Goal: Task Accomplishment & Management: Complete application form

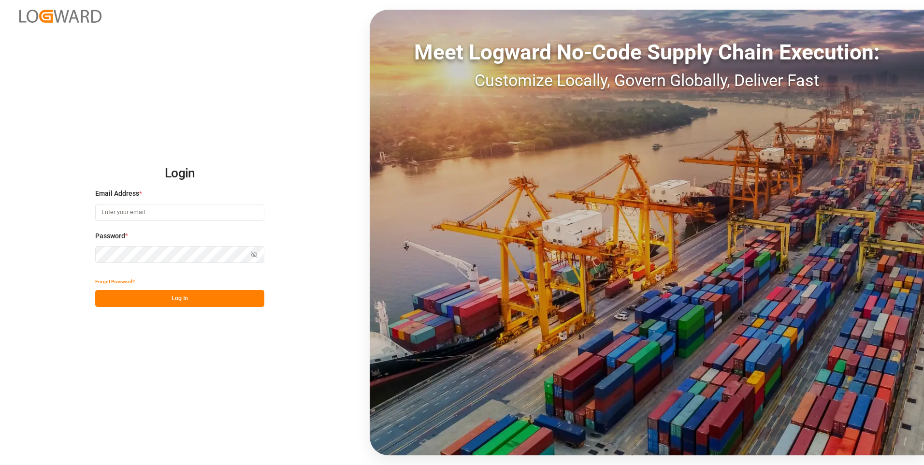
type input "[PERSON_NAME][EMAIL_ADDRESS][PERSON_NAME][DOMAIN_NAME]"
click at [255, 258] on div "Show password" at bounding box center [179, 254] width 169 height 17
click at [254, 255] on icon "button" at bounding box center [254, 254] width 7 height 7
click at [138, 293] on button "Log In" at bounding box center [179, 298] width 169 height 17
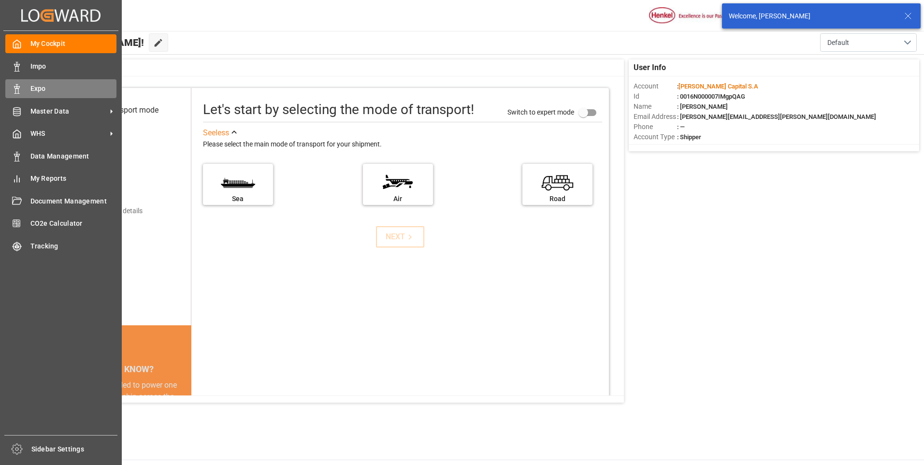
click at [17, 91] on icon at bounding box center [17, 89] width 10 height 10
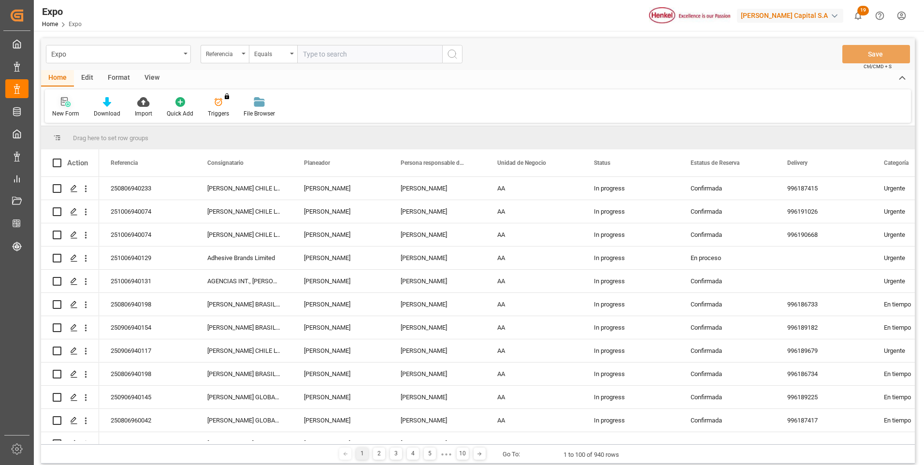
click at [71, 105] on div at bounding box center [65, 102] width 27 height 10
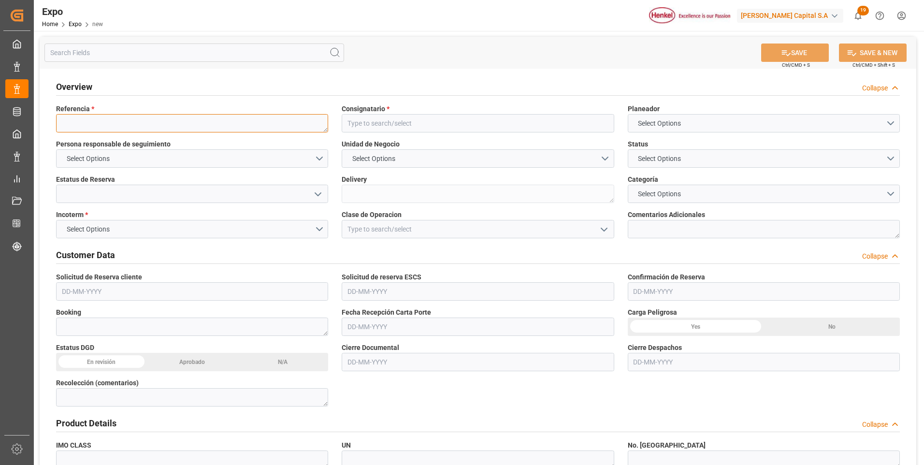
click at [122, 128] on textarea at bounding box center [192, 123] width 272 height 18
paste textarea "251006940178"
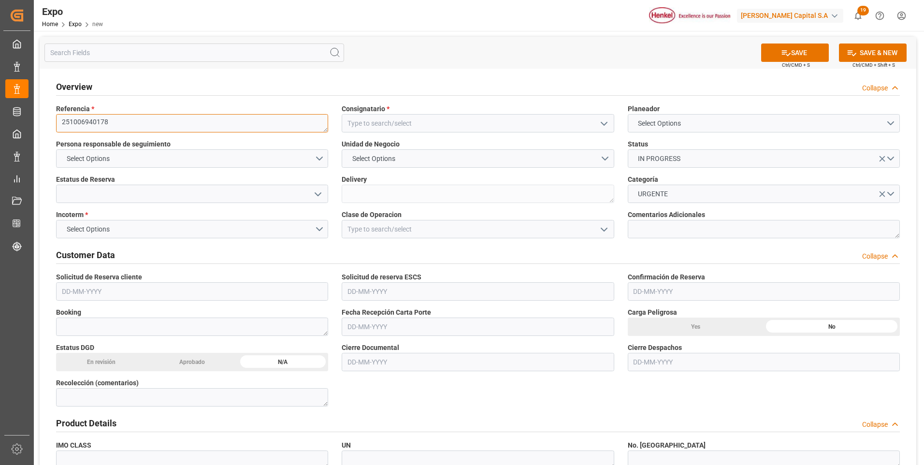
type textarea "251006940178"
click at [373, 126] on input at bounding box center [478, 123] width 272 height 18
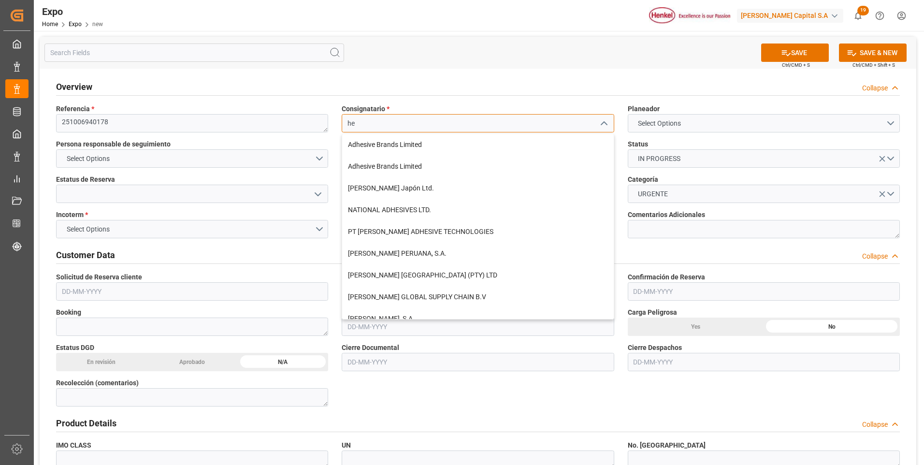
type input "h"
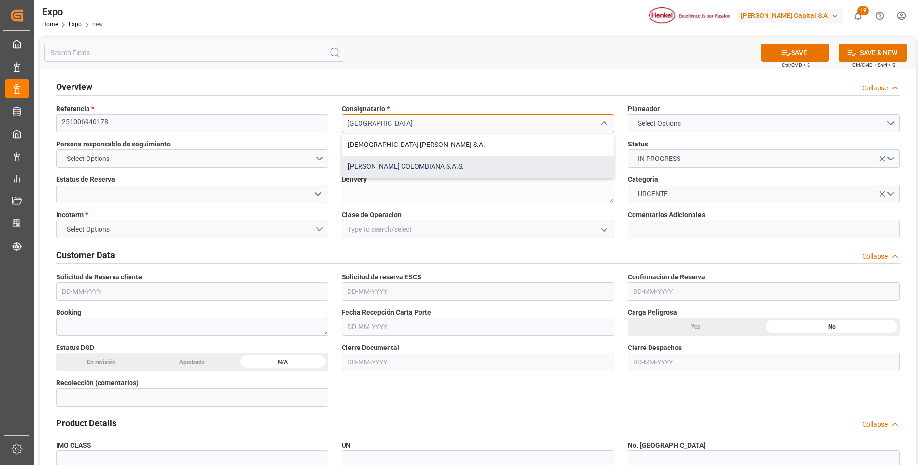
click at [364, 161] on div "[PERSON_NAME] COLOMBIANA S.A.S." at bounding box center [477, 167] width 271 height 22
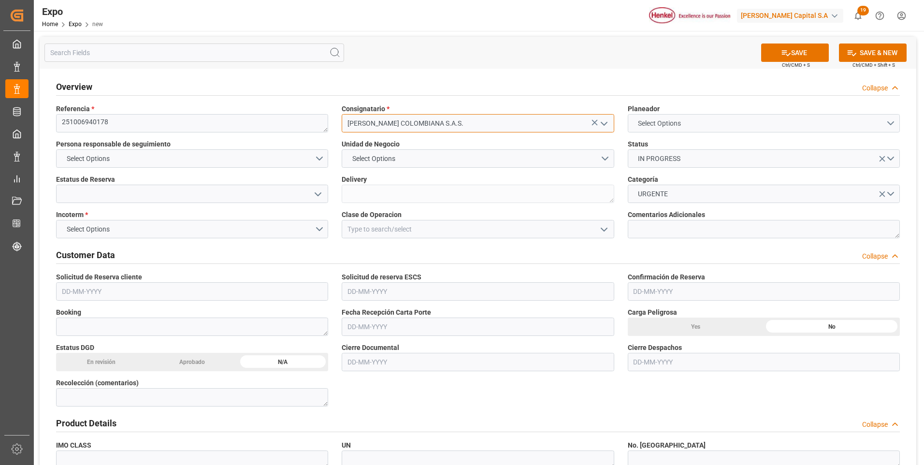
type input "[PERSON_NAME] COLOMBIANA S.A.S."
click at [788, 120] on button "Select Options" at bounding box center [764, 123] width 272 height 18
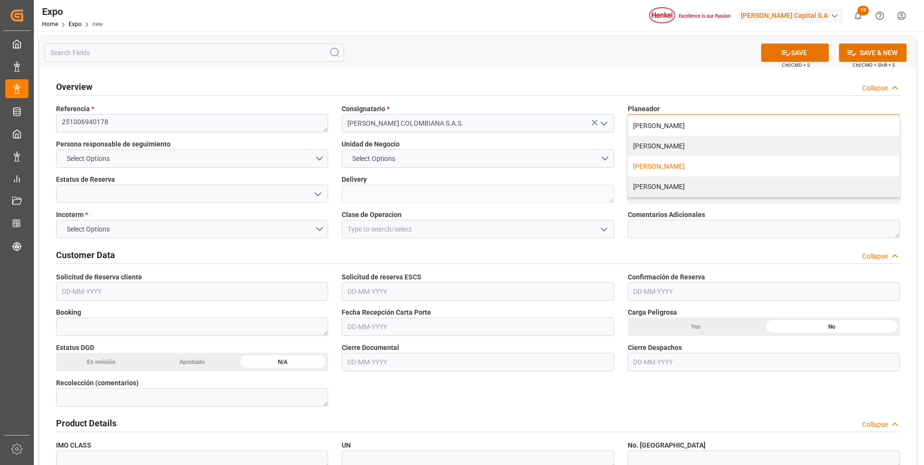
click at [667, 165] on div "[PERSON_NAME]" at bounding box center [763, 166] width 271 height 20
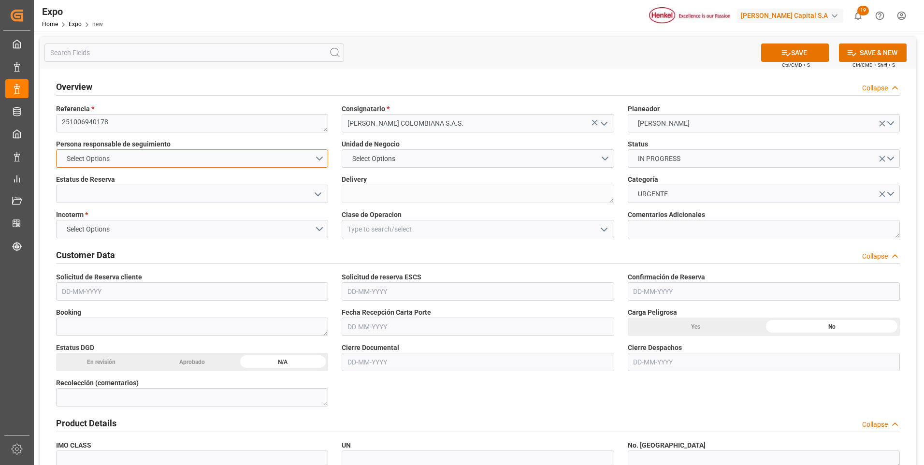
click at [317, 155] on button "Select Options" at bounding box center [192, 158] width 272 height 18
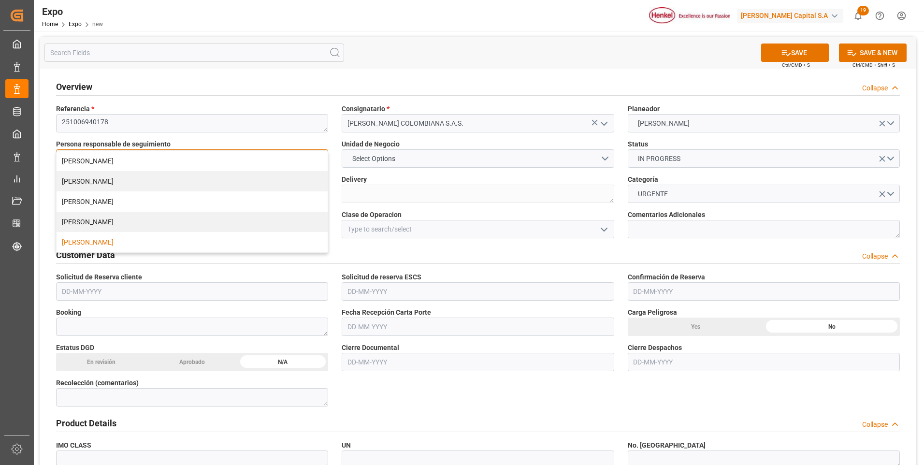
click at [113, 243] on div "[PERSON_NAME]" at bounding box center [192, 242] width 271 height 20
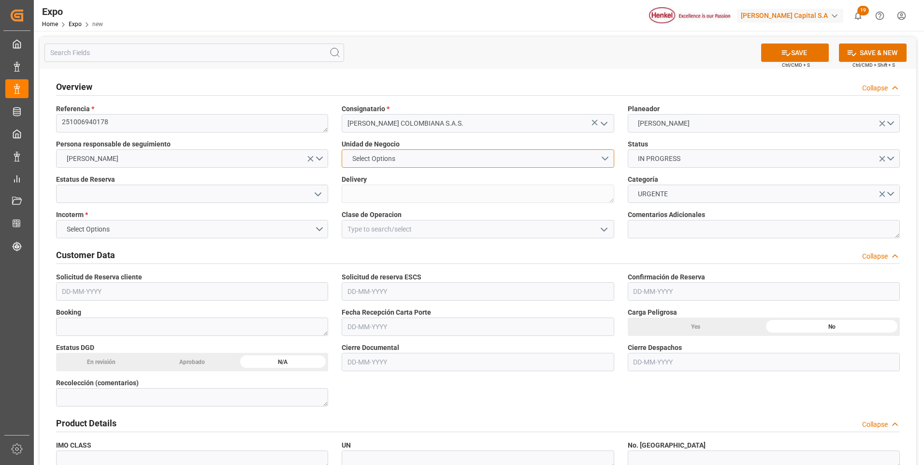
click at [459, 164] on button "Select Options" at bounding box center [478, 158] width 272 height 18
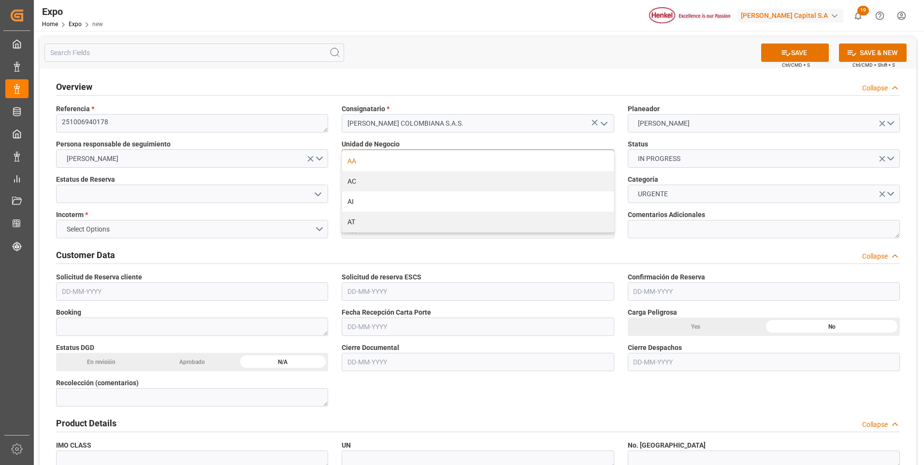
click at [414, 160] on div "AA" at bounding box center [477, 161] width 271 height 20
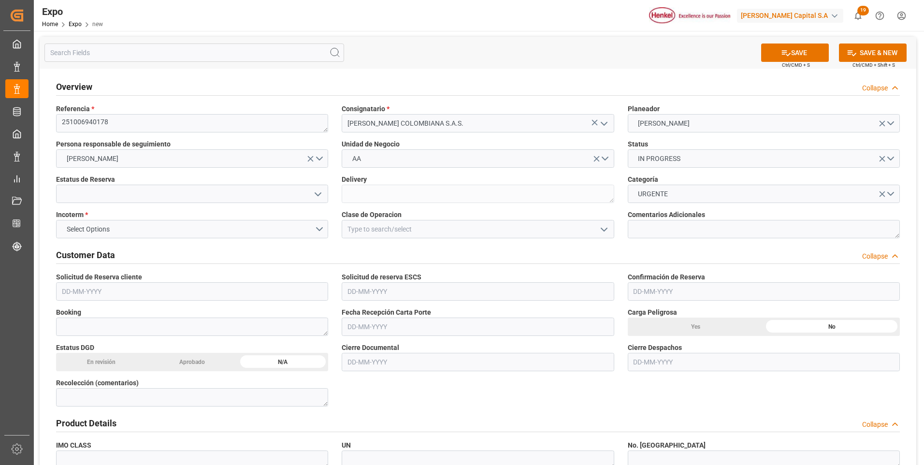
click at [319, 193] on icon "open menu" at bounding box center [318, 194] width 12 height 12
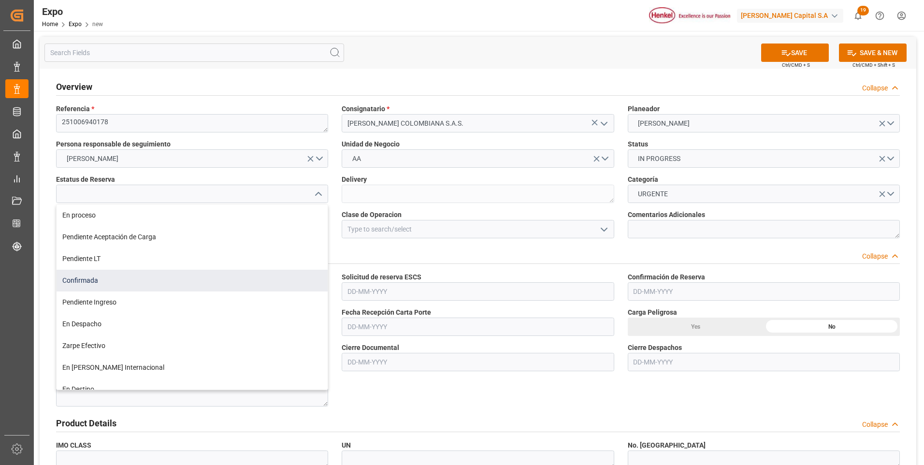
click at [125, 273] on div "Confirmada" at bounding box center [192, 281] width 271 height 22
type input "Confirmada"
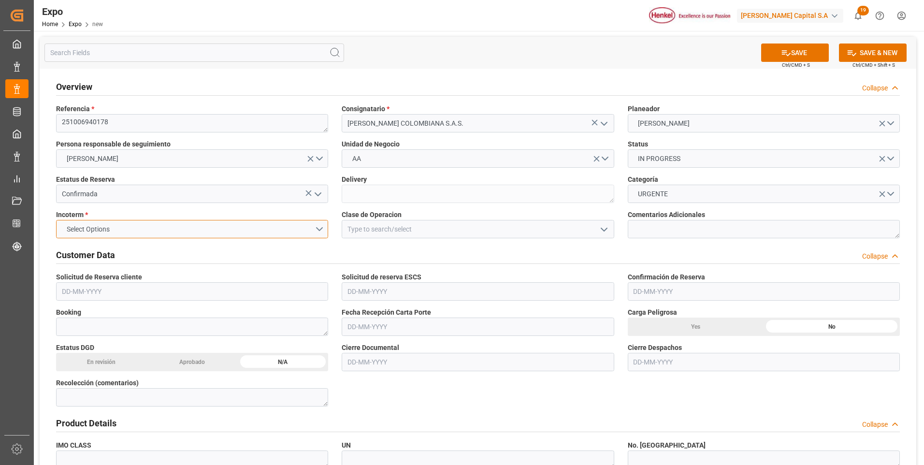
click at [322, 229] on button "Select Options" at bounding box center [192, 229] width 272 height 18
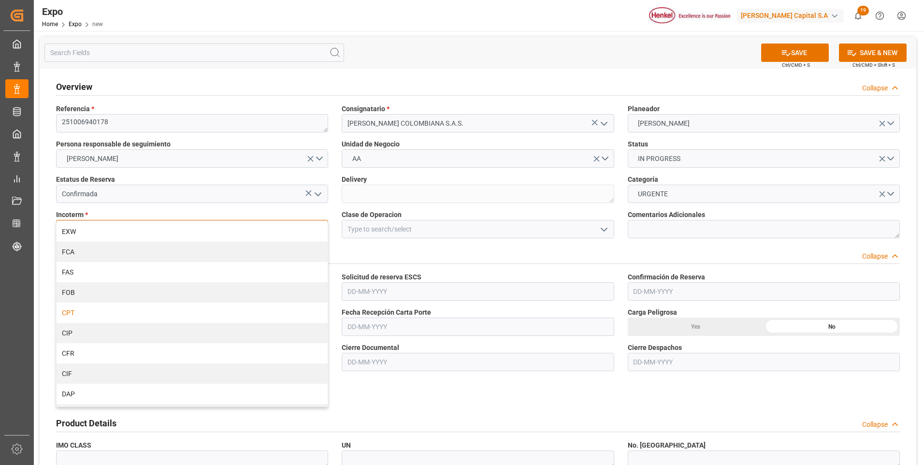
click at [120, 315] on div "CPT" at bounding box center [192, 312] width 271 height 20
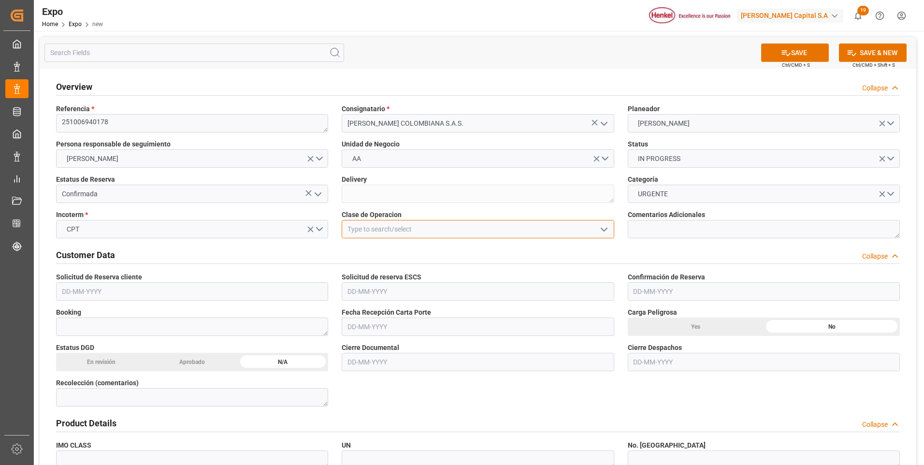
click at [544, 225] on input at bounding box center [478, 229] width 272 height 18
click at [602, 232] on icon "open menu" at bounding box center [604, 230] width 12 height 12
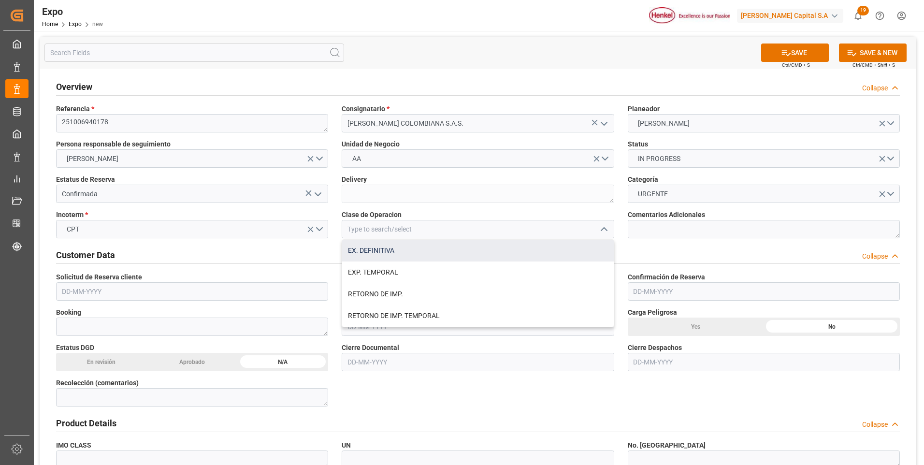
click at [389, 250] on div "EX. DEFINITIVA" at bounding box center [477, 251] width 271 height 22
type input "EX. DEFINITIVA"
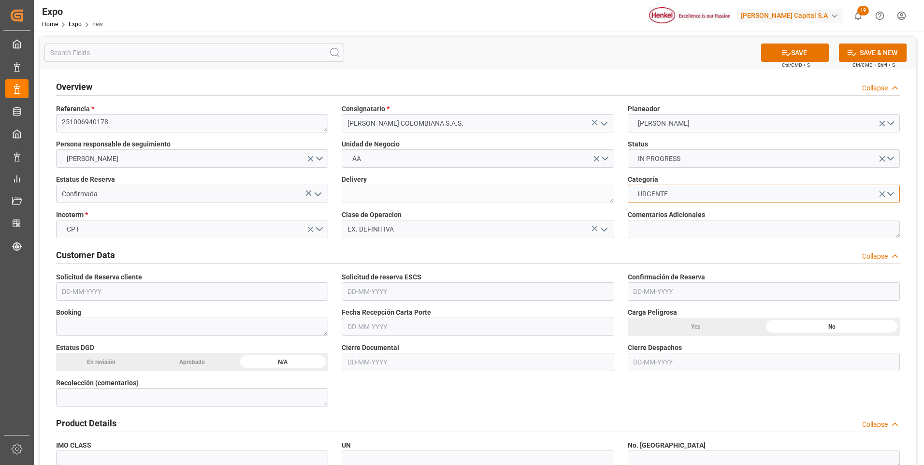
click at [893, 192] on button "URGENTE" at bounding box center [764, 194] width 272 height 18
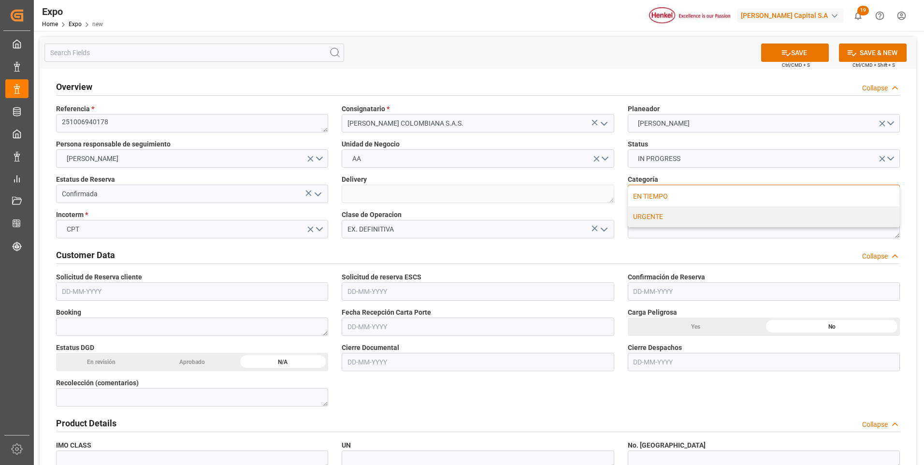
click at [670, 197] on div "EN TIEMPO" at bounding box center [763, 196] width 271 height 20
click at [104, 290] on input "text" at bounding box center [192, 291] width 272 height 18
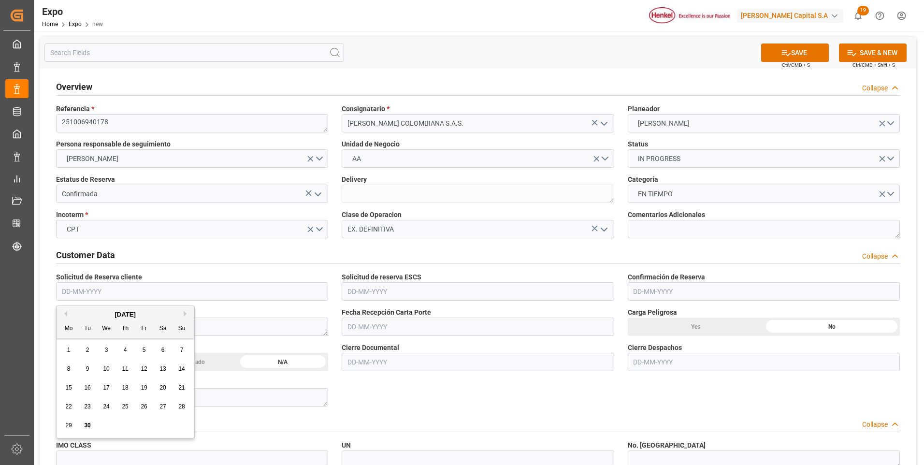
click at [64, 427] on div "29" at bounding box center [69, 426] width 12 height 12
type input "[DATE]"
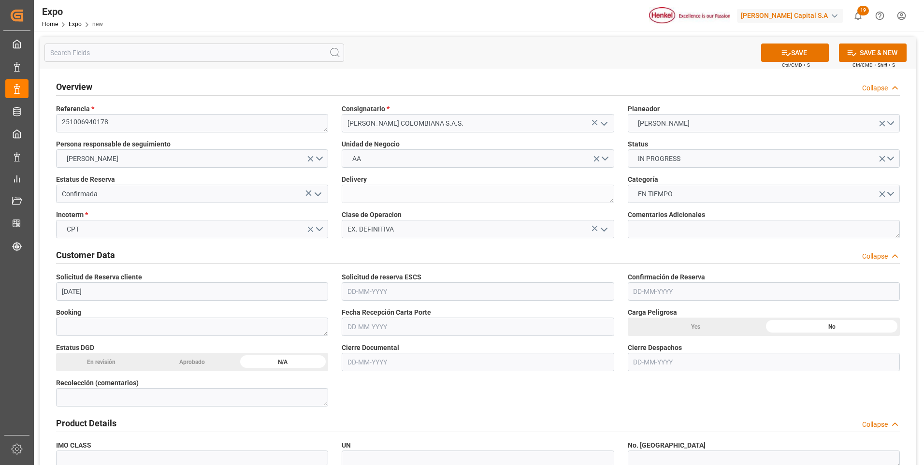
click at [379, 293] on input "text" at bounding box center [478, 291] width 272 height 18
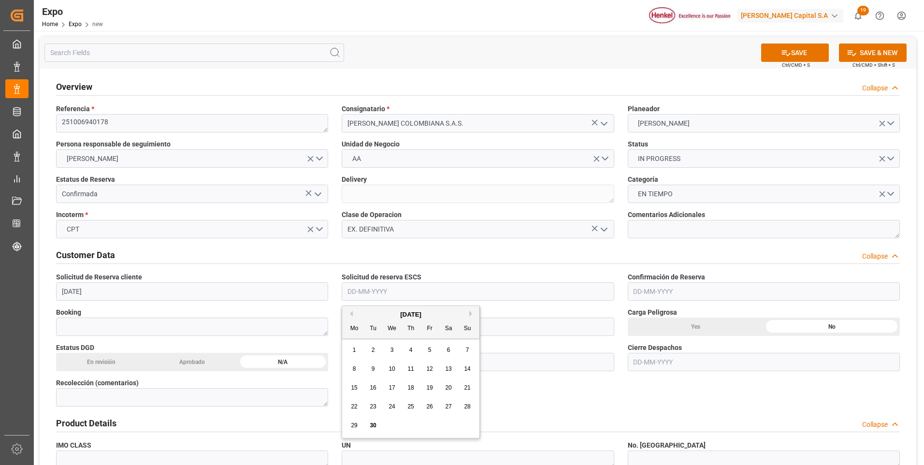
click at [355, 426] on span "29" at bounding box center [354, 425] width 6 height 7
type input "[DATE]"
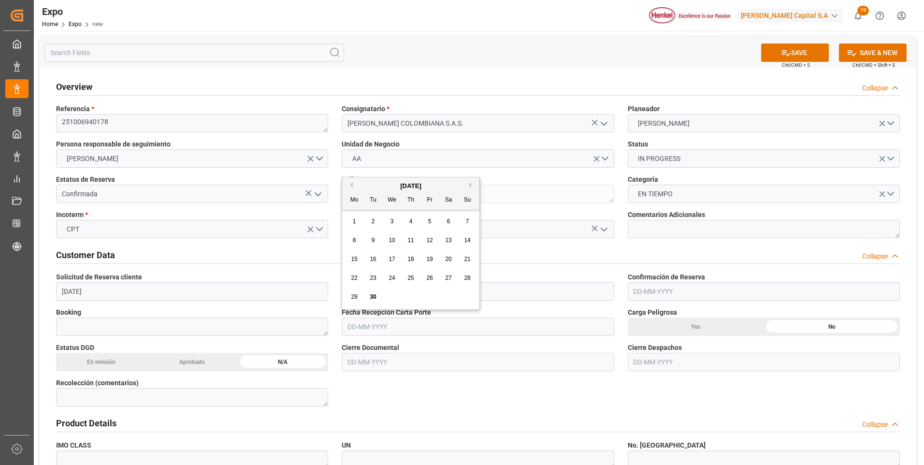
click at [369, 326] on input "text" at bounding box center [478, 326] width 272 height 18
click at [370, 295] on span "30" at bounding box center [373, 296] width 6 height 7
type input "[DATE]"
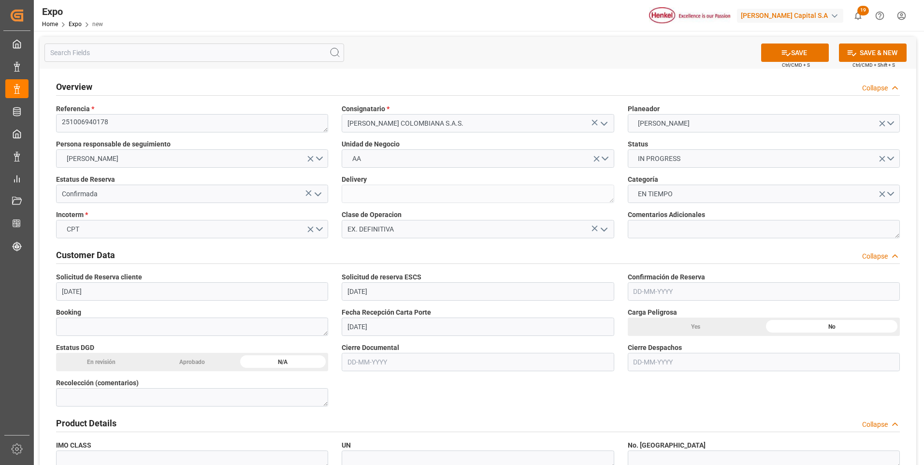
click at [363, 360] on input "text" at bounding box center [478, 362] width 272 height 18
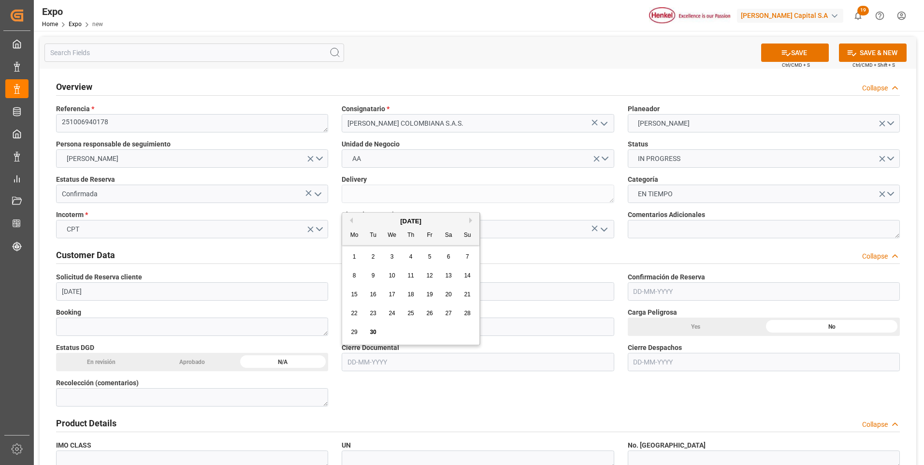
click at [470, 221] on button "Next Month" at bounding box center [472, 220] width 6 height 6
click at [393, 277] on span "8" at bounding box center [391, 275] width 3 height 7
type input "[DATE]"
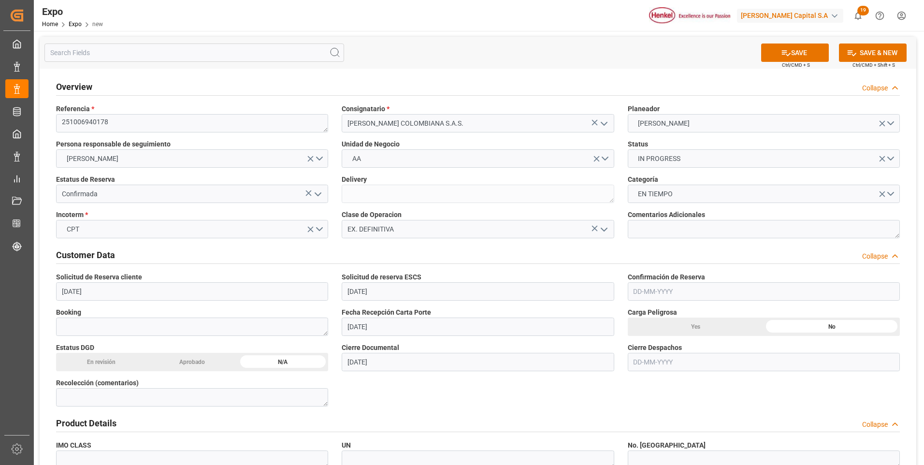
click at [654, 361] on input "text" at bounding box center [764, 362] width 272 height 18
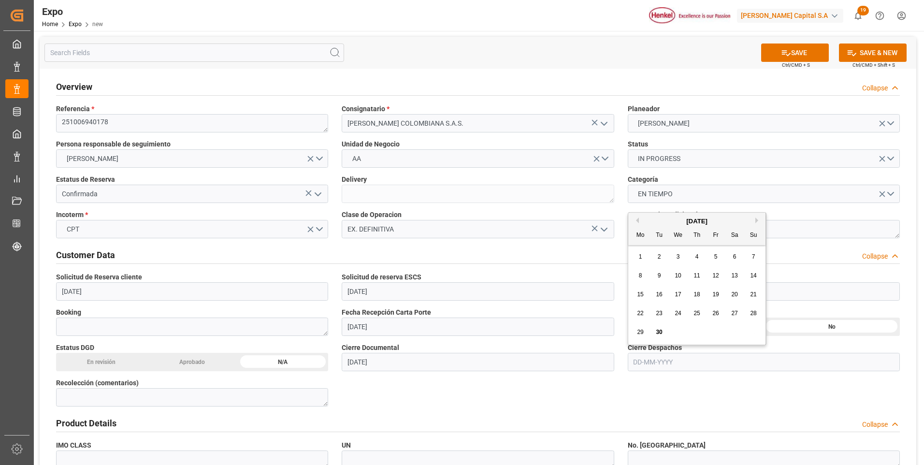
click at [696, 276] on span "11" at bounding box center [696, 275] width 6 height 7
type input "[DATE]"
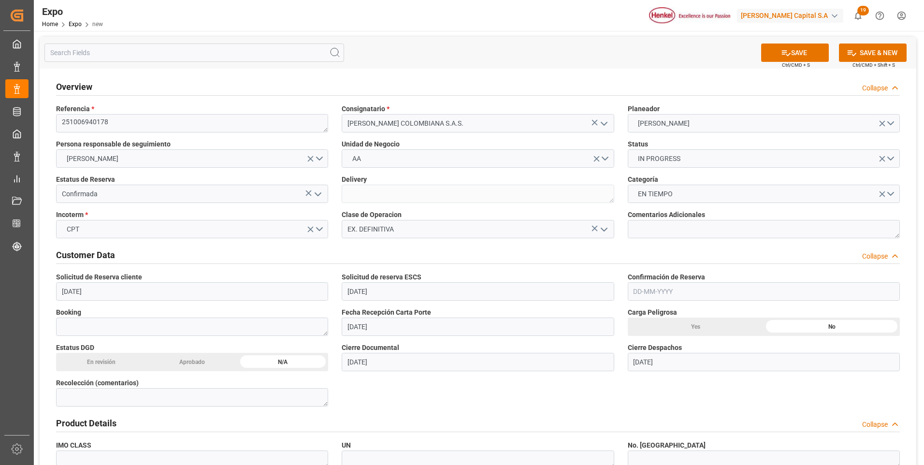
click at [676, 229] on textarea at bounding box center [764, 229] width 272 height 18
type textarea "2X40"
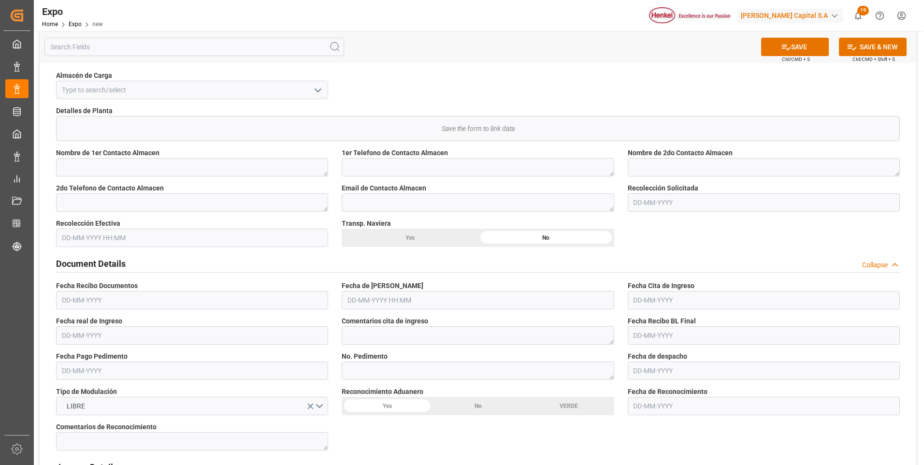
scroll to position [676, 0]
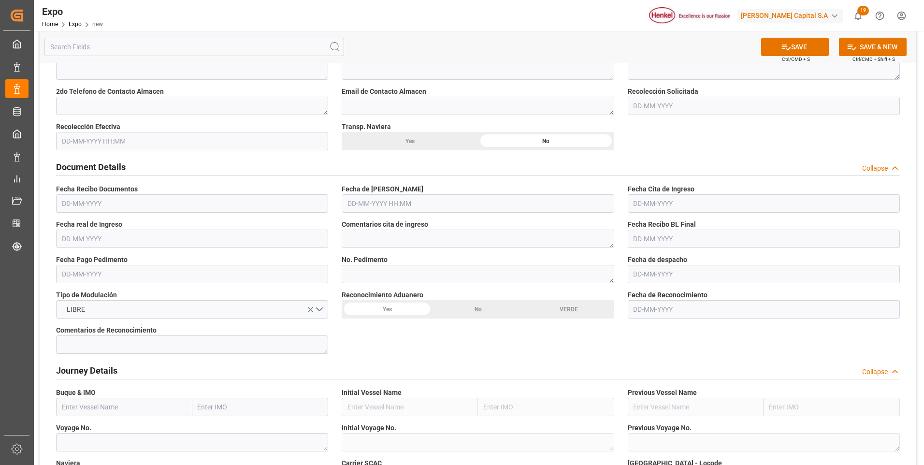
click at [665, 102] on input "text" at bounding box center [764, 106] width 272 height 18
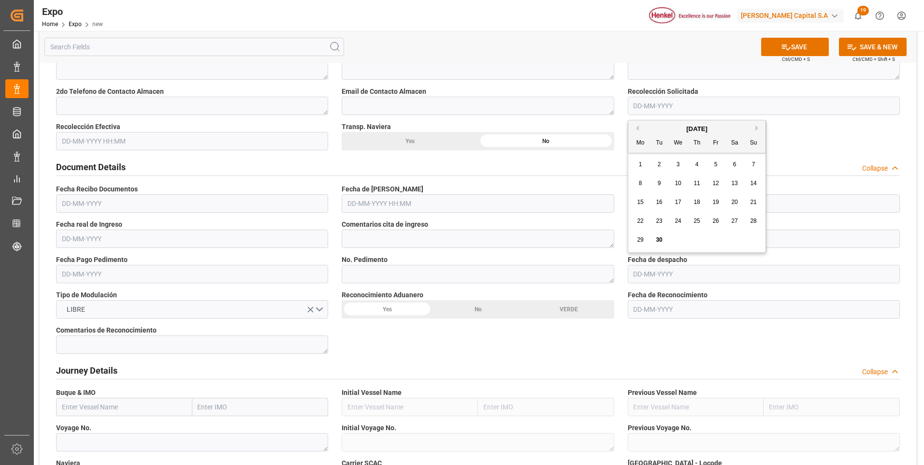
click at [757, 129] on button "Next Month" at bounding box center [758, 128] width 6 height 6
click at [640, 183] on span "6" at bounding box center [640, 183] width 3 height 7
type input "[DATE]"
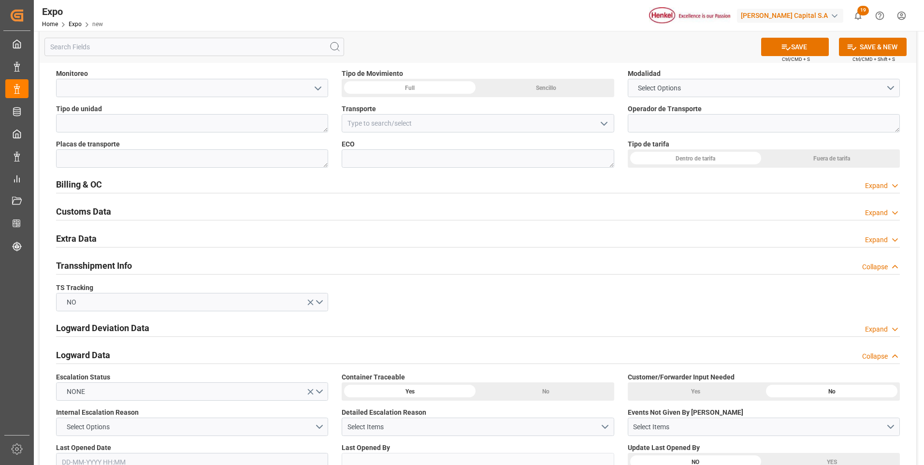
scroll to position [1208, 0]
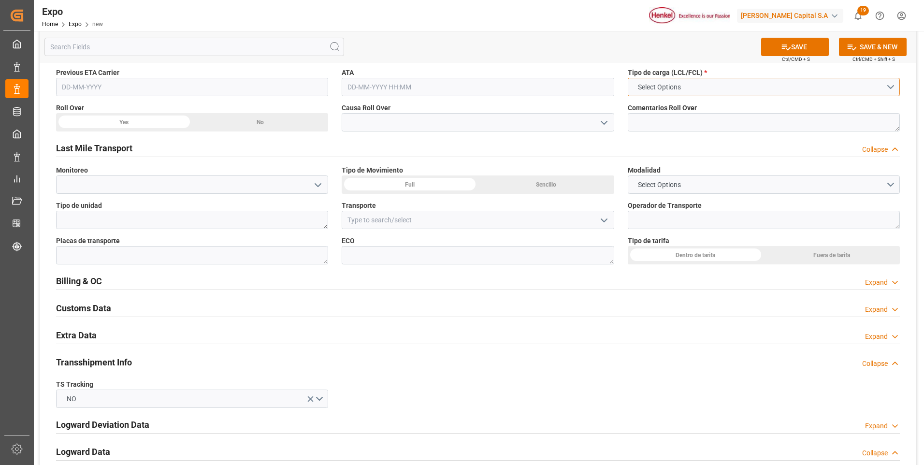
click at [820, 95] on button "Select Options" at bounding box center [764, 87] width 272 height 18
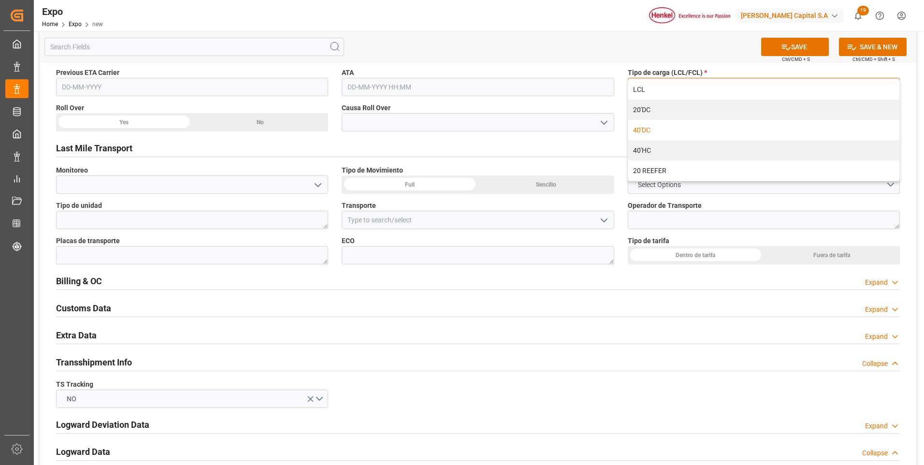
click at [686, 133] on div "40'DC" at bounding box center [763, 130] width 271 height 20
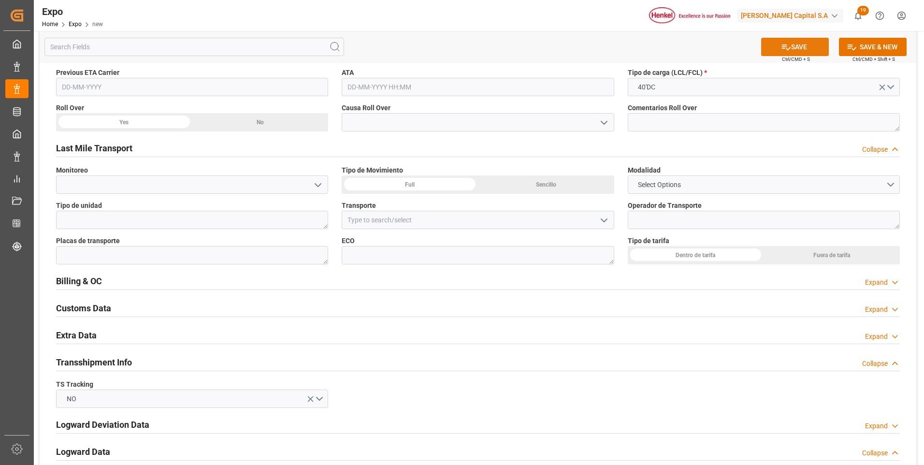
click at [790, 51] on button "SAVE" at bounding box center [795, 47] width 68 height 18
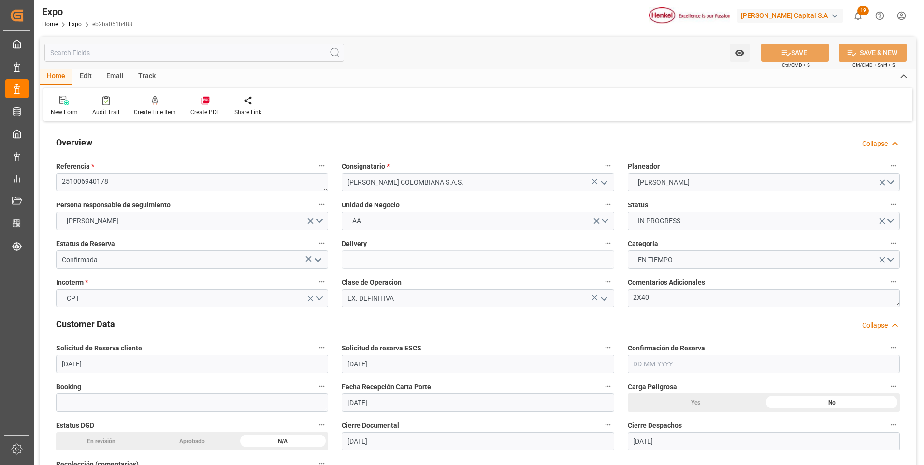
type input "[DATE]"
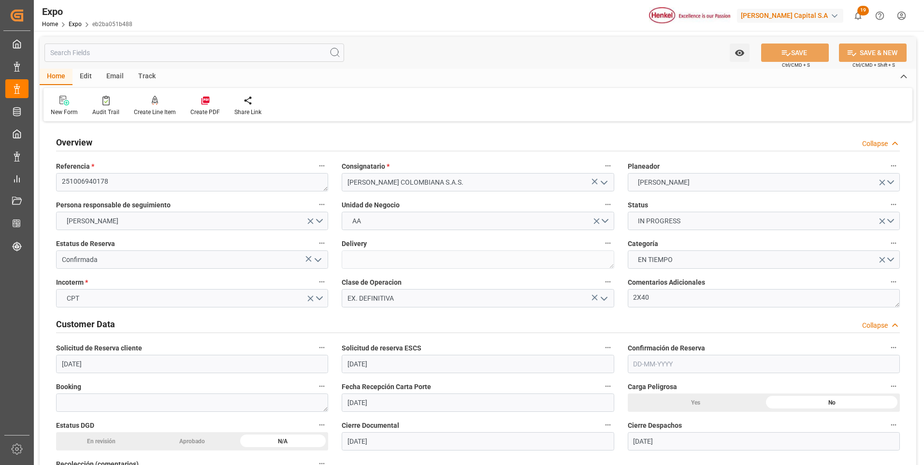
type input "[DATE]"
type input "30-09-2025 14:36"
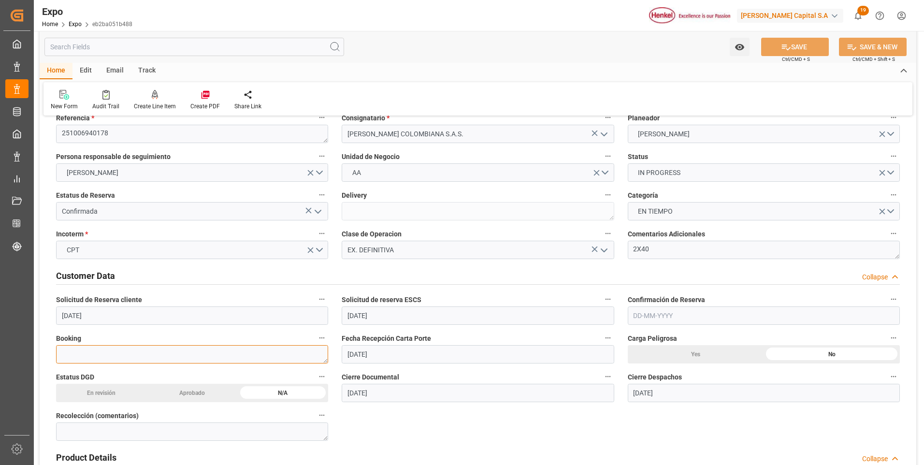
click at [110, 353] on textarea at bounding box center [192, 354] width 272 height 18
paste textarea "93000728"
type textarea "93000728"
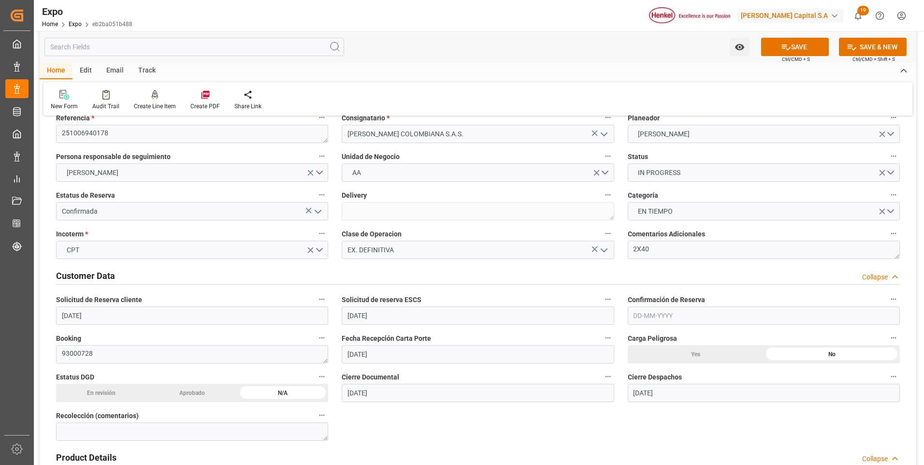
click at [647, 315] on input "text" at bounding box center [764, 315] width 272 height 18
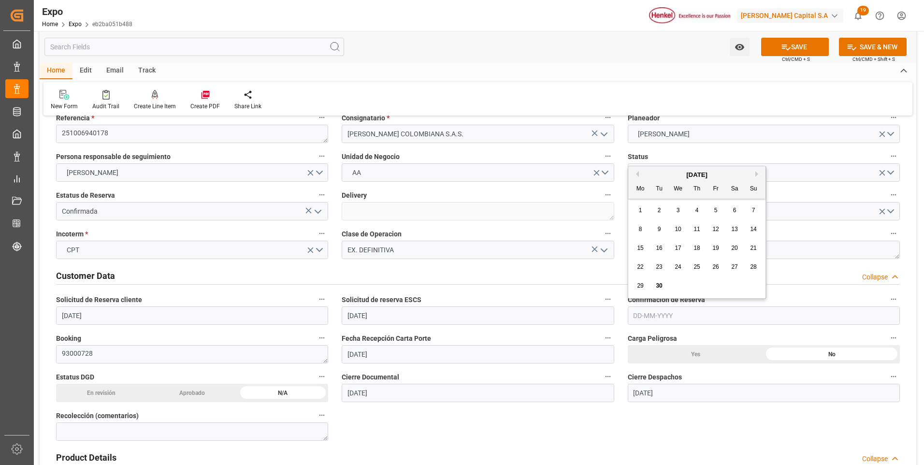
click at [662, 286] on span "30" at bounding box center [659, 285] width 6 height 7
type input "[DATE]"
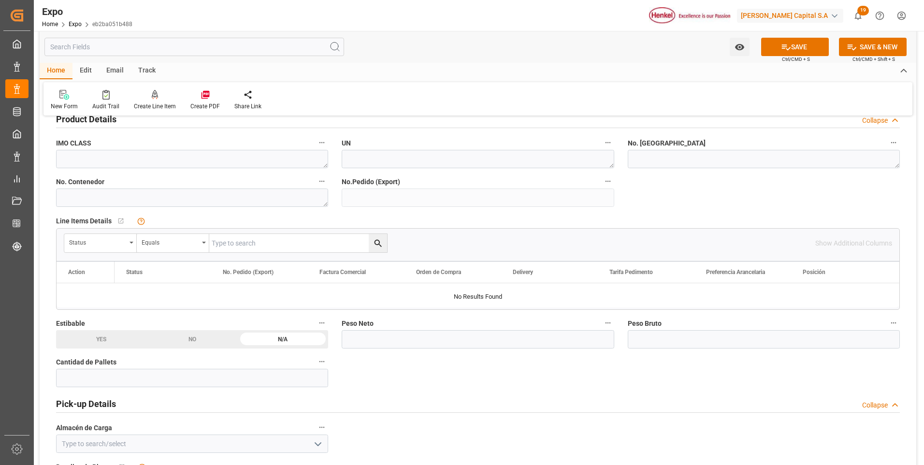
scroll to position [483, 0]
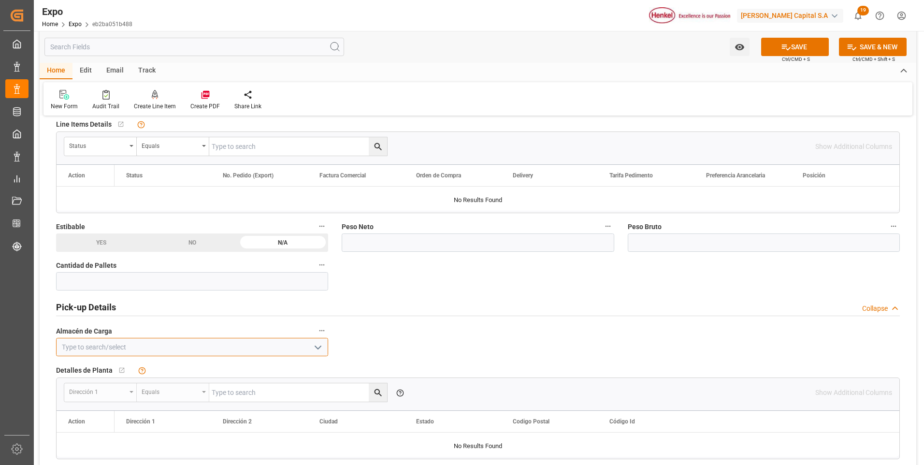
click at [260, 346] on input at bounding box center [192, 347] width 272 height 18
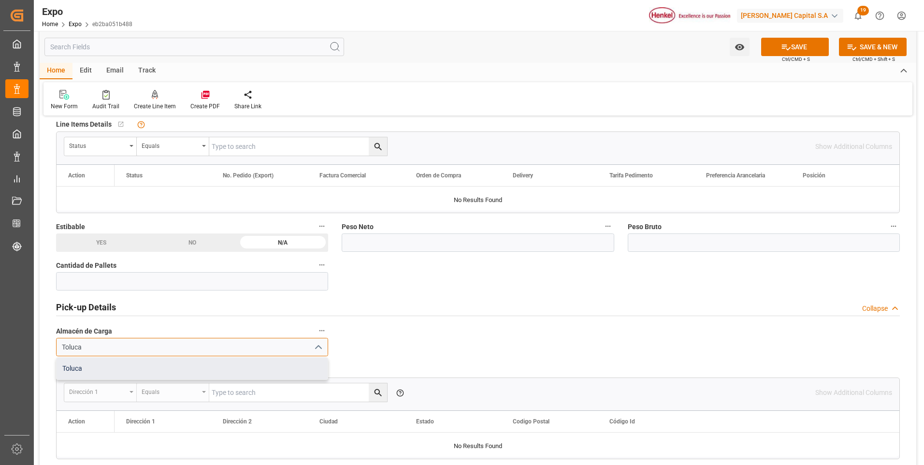
click at [256, 367] on div "Toluca" at bounding box center [192, 369] width 271 height 22
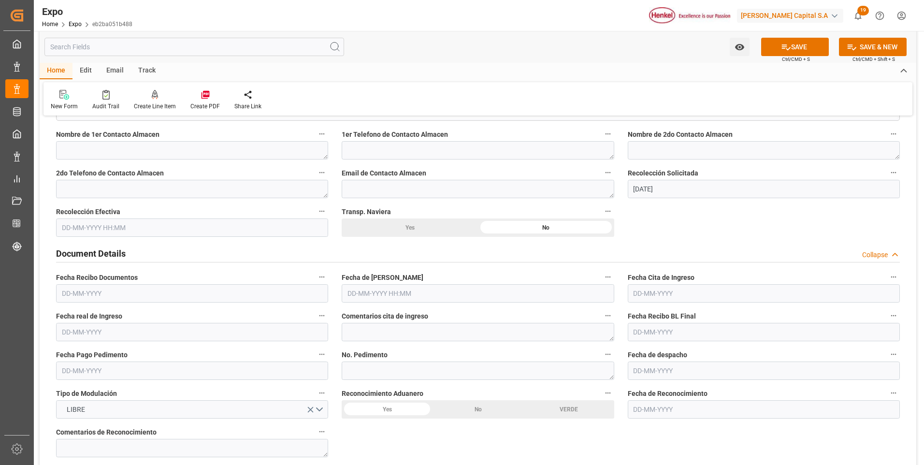
scroll to position [870, 0]
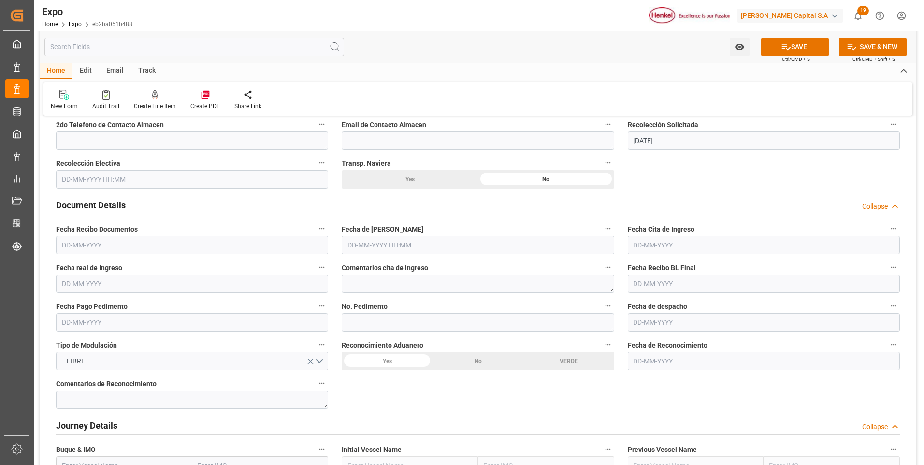
type input "Toluca"
click at [396, 243] on input "text" at bounding box center [478, 245] width 272 height 18
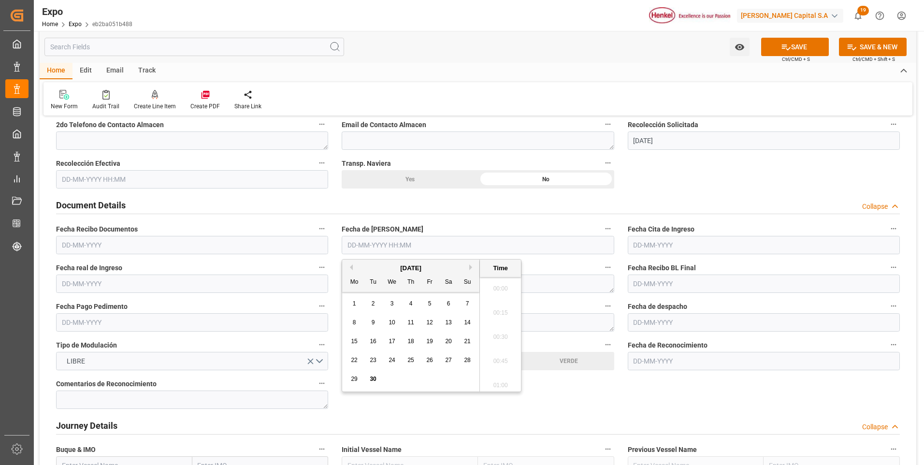
scroll to position [825, 0]
click at [471, 268] on button "Next Month" at bounding box center [472, 267] width 6 height 6
click at [355, 321] on span "6" at bounding box center [354, 322] width 3 height 7
type input "06-10-2025 00:00"
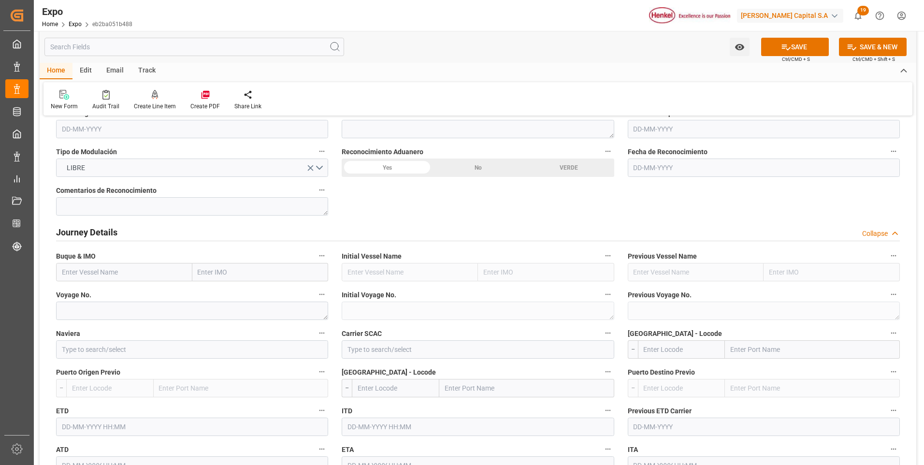
scroll to position [1111, 0]
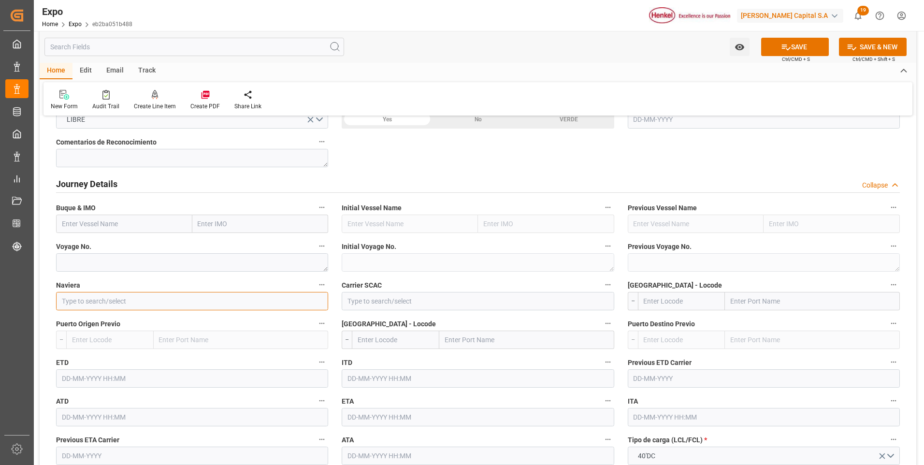
click at [156, 300] on input at bounding box center [192, 301] width 272 height 18
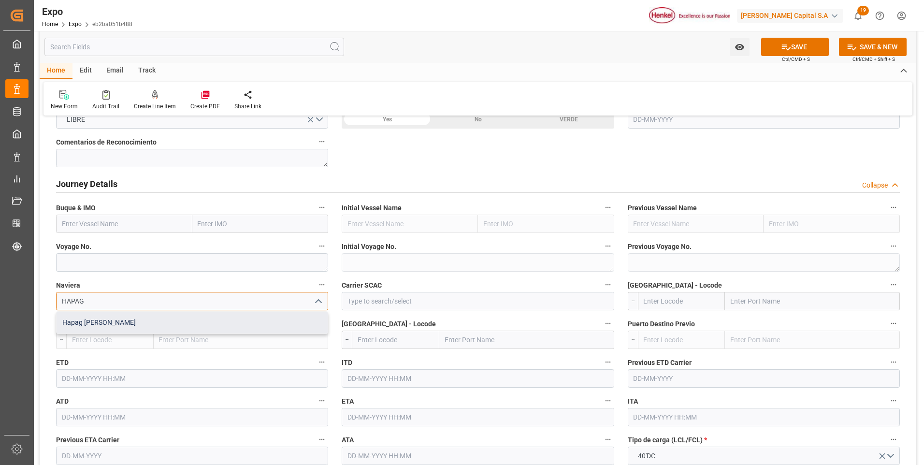
click at [158, 319] on div "Hapag Lloyd" at bounding box center [192, 323] width 271 height 22
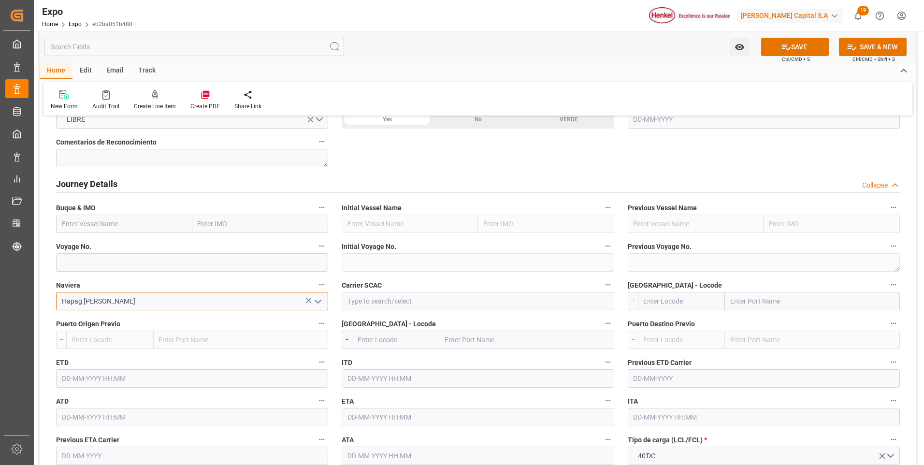
type input "Hapag Lloyd"
click at [375, 296] on input at bounding box center [478, 301] width 272 height 18
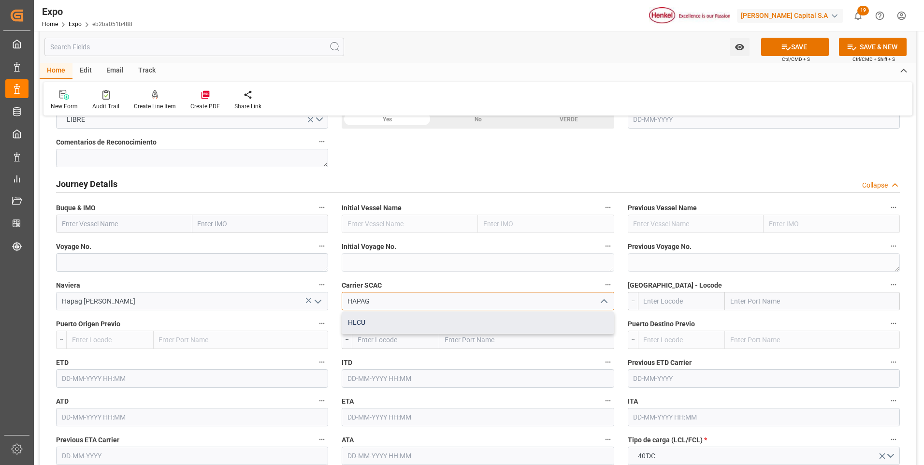
click at [405, 326] on div "HLCU" at bounding box center [477, 323] width 271 height 22
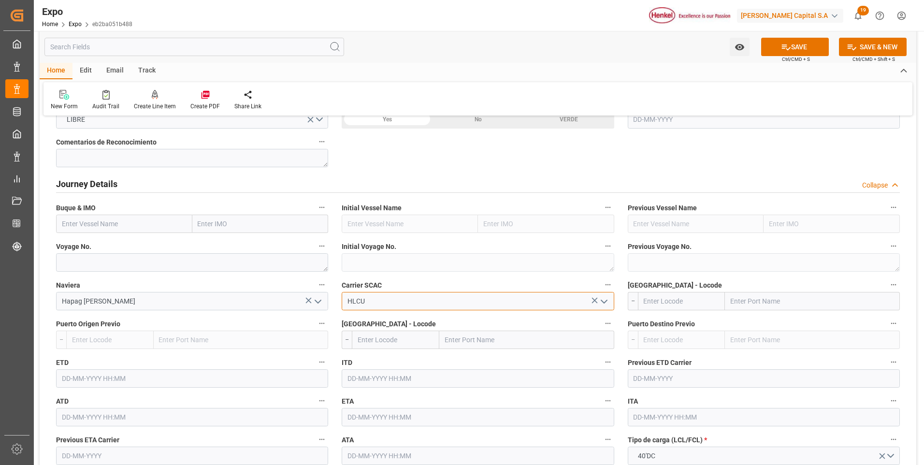
scroll to position [1208, 0]
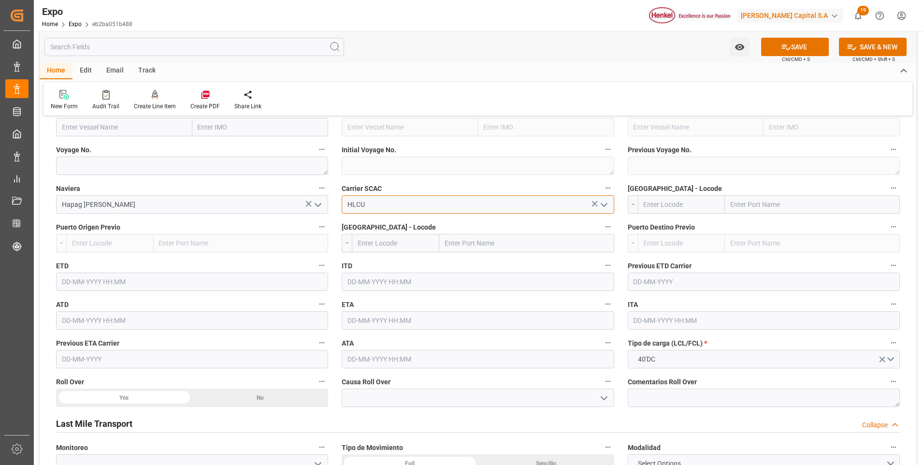
type input "HLCU"
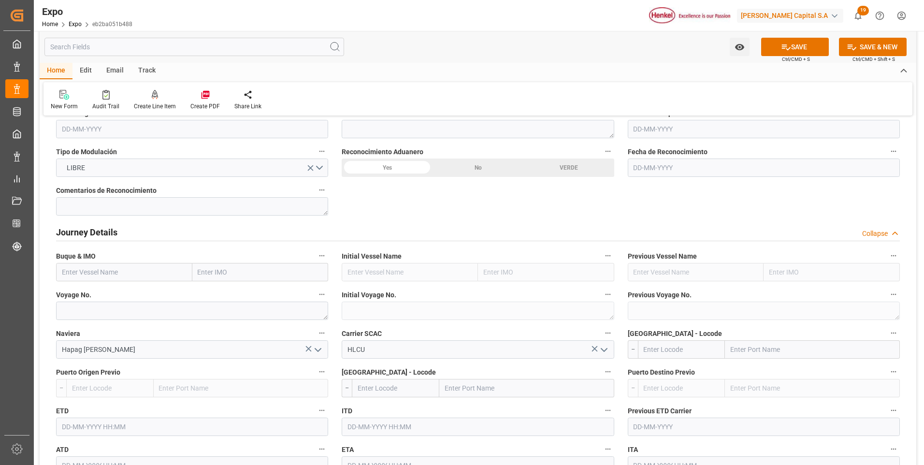
click at [111, 269] on input "text" at bounding box center [124, 272] width 136 height 18
paste input "IQUIQUE EXPRESS"
click at [111, 296] on b "IQUIQUE EXPRESS" at bounding box center [90, 293] width 57 height 8
type input "IQUIQUE EXPRESS"
type input "9938456"
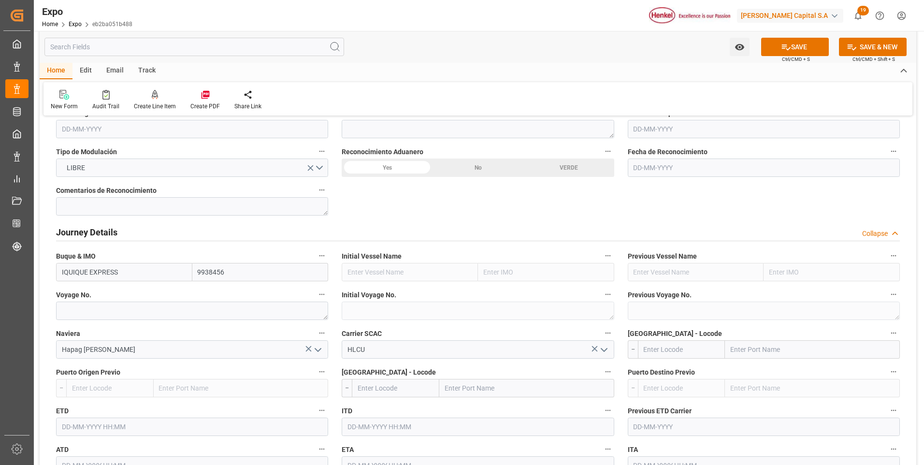
type input "IQUIQUE EXPRESS"
click at [150, 315] on textarea at bounding box center [192, 310] width 272 height 18
paste textarea "2536E"
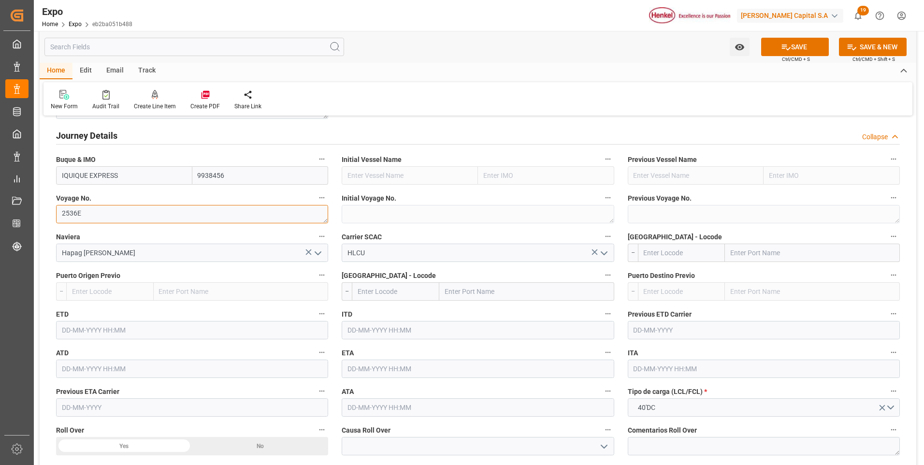
scroll to position [1208, 0]
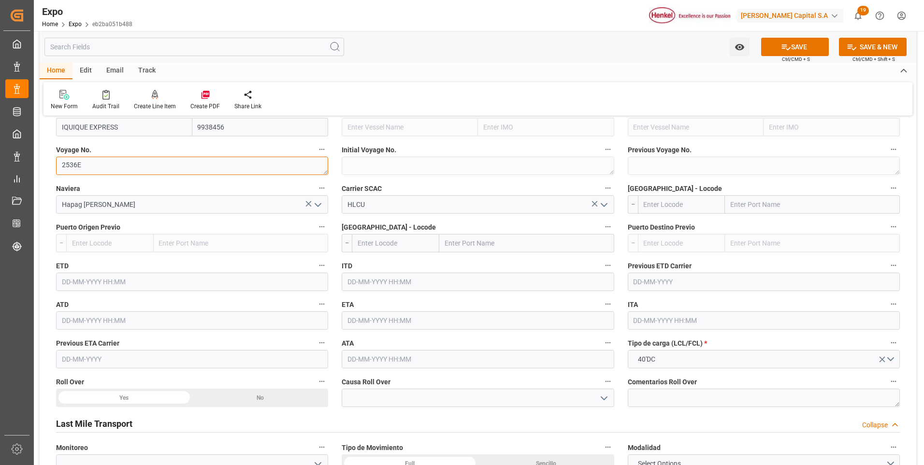
type textarea "2536E"
click at [81, 279] on input "text" at bounding box center [192, 281] width 272 height 18
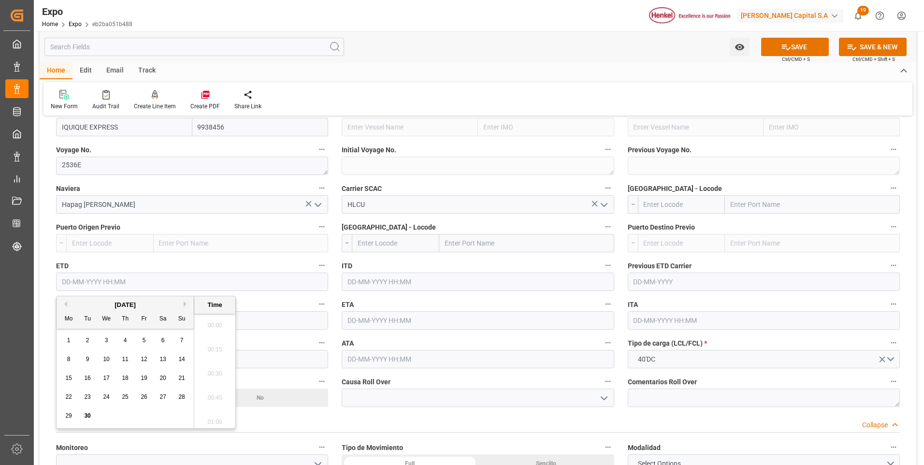
scroll to position [825, 0]
click at [185, 303] on button "Next Month" at bounding box center [187, 304] width 6 height 6
click at [72, 377] on span "13" at bounding box center [68, 377] width 6 height 7
type input "13-10-2025 00:00"
click at [363, 319] on input "text" at bounding box center [478, 320] width 272 height 18
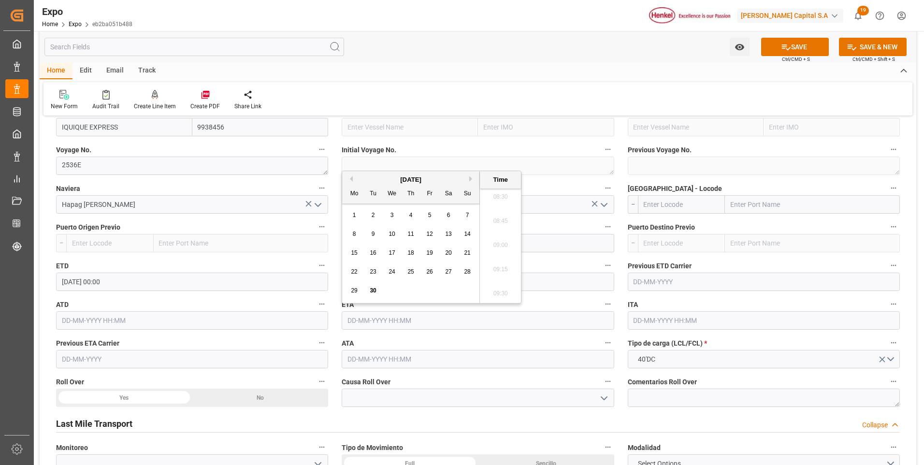
click at [469, 178] on div "[DATE]" at bounding box center [410, 180] width 137 height 10
click at [471, 179] on button "Next Month" at bounding box center [472, 179] width 6 height 6
click at [468, 252] on span "19" at bounding box center [467, 252] width 6 height 7
type input "19-10-2025 00:00"
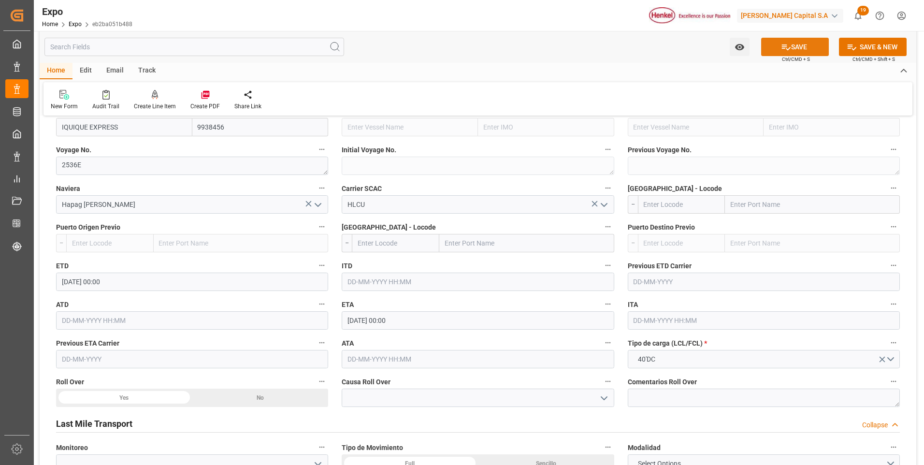
click at [771, 52] on button "SAVE" at bounding box center [795, 47] width 68 height 18
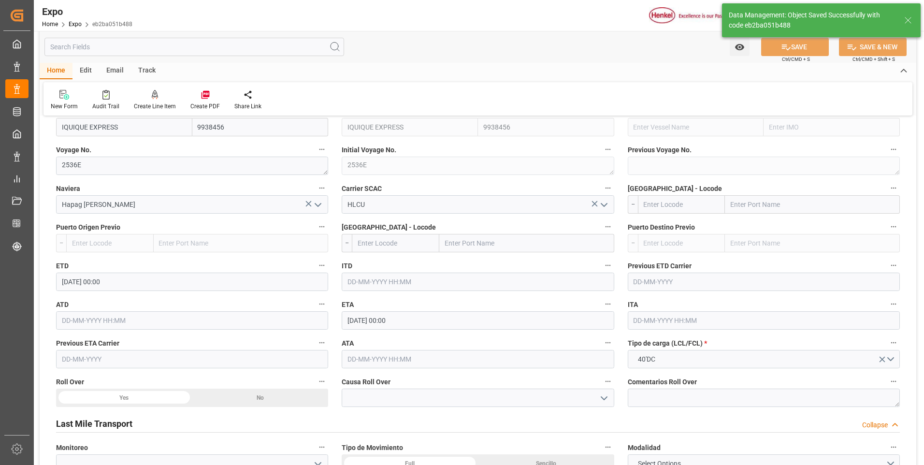
type input "IQUIQUE EXPRESS"
type input "9938456"
type textarea "2536E"
type input "IQUIQUE EXPRESS"
type input "13-10-2025 00:00"
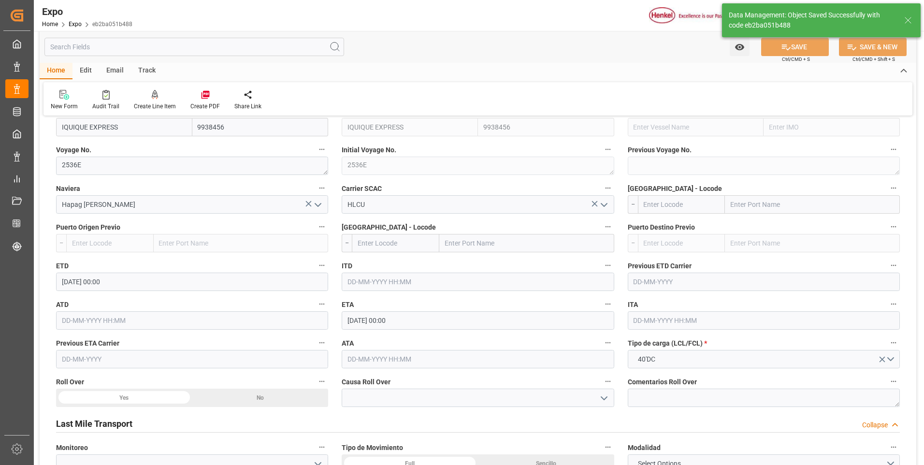
type input "19-10-2025 00:00"
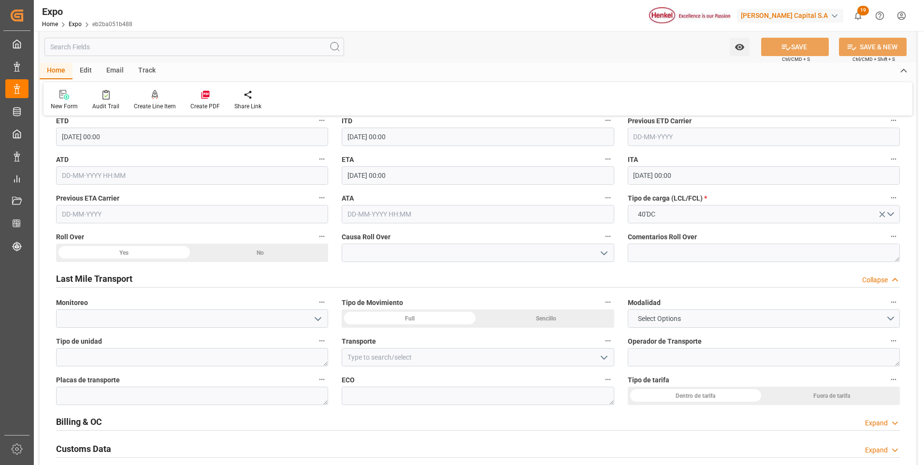
scroll to position [1498, 0]
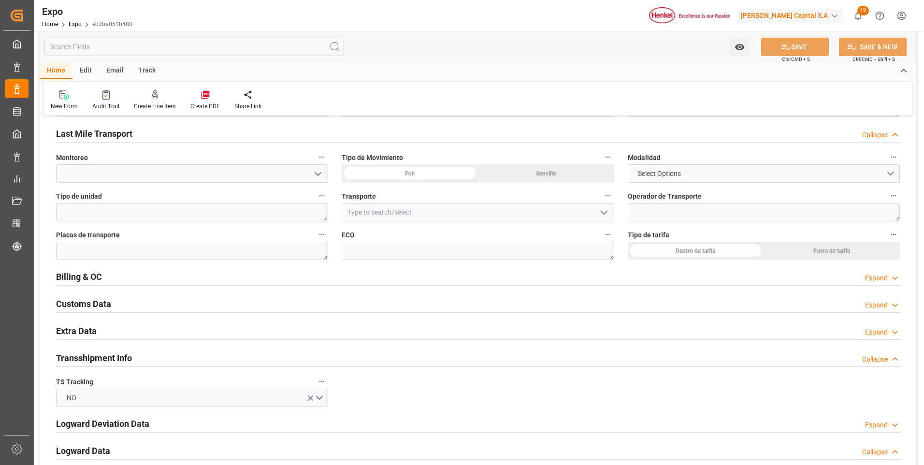
click at [432, 176] on div "Full" at bounding box center [410, 173] width 136 height 18
click at [667, 248] on div "Dentro de tarifa" at bounding box center [696, 251] width 136 height 18
click at [783, 172] on button "Select Options" at bounding box center [764, 173] width 272 height 18
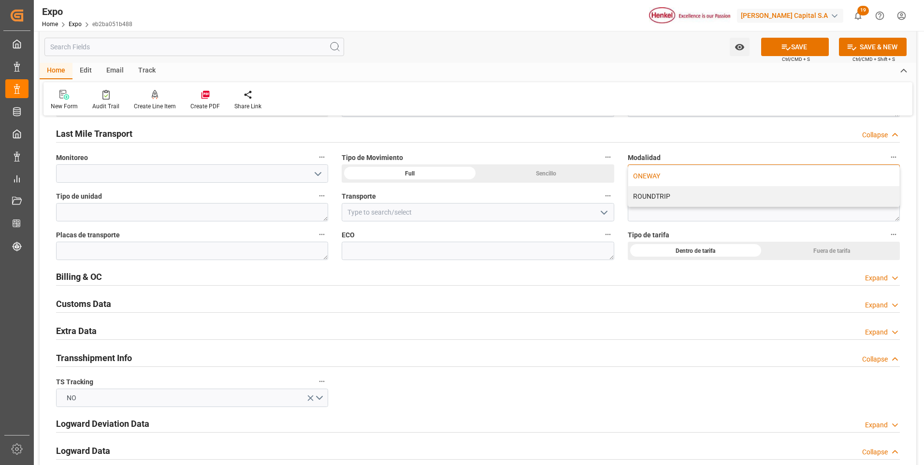
click at [688, 174] on div "ONEWAY" at bounding box center [763, 176] width 271 height 20
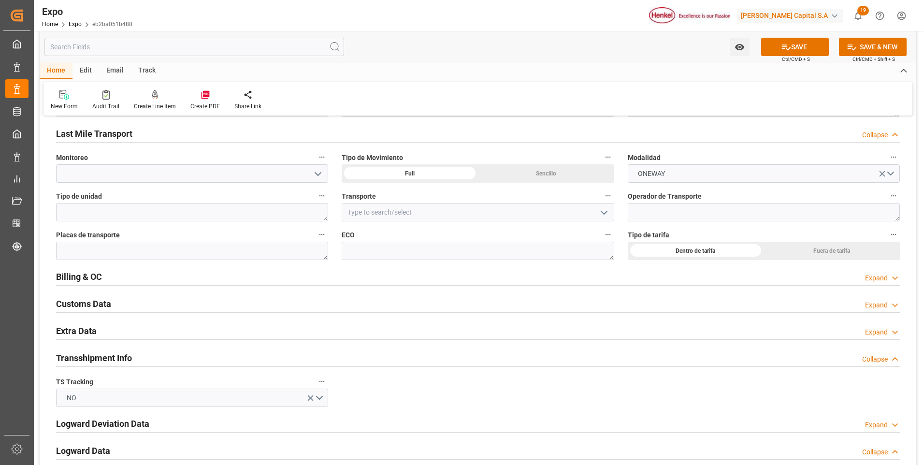
click at [892, 328] on icon at bounding box center [895, 332] width 10 height 10
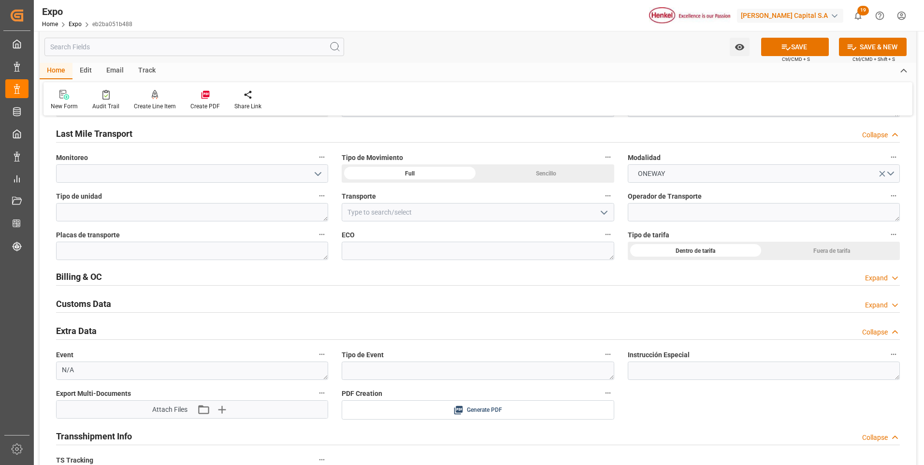
scroll to position [1594, 0]
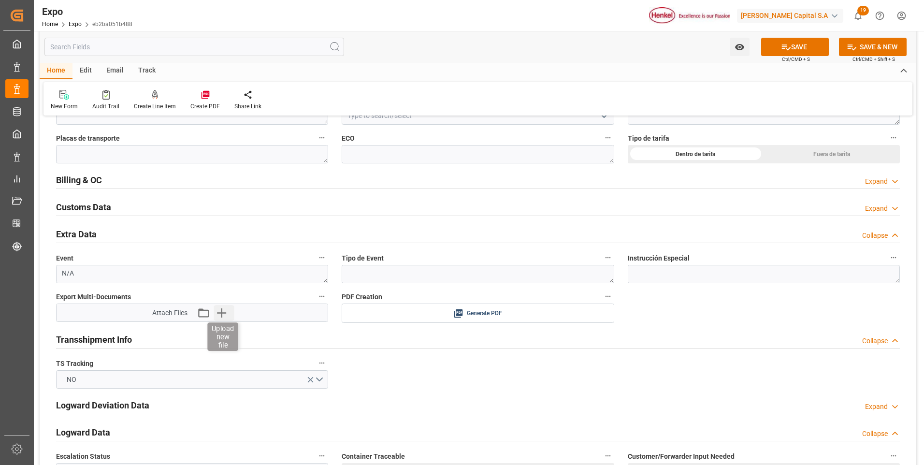
click at [225, 311] on icon "button" at bounding box center [221, 312] width 15 height 15
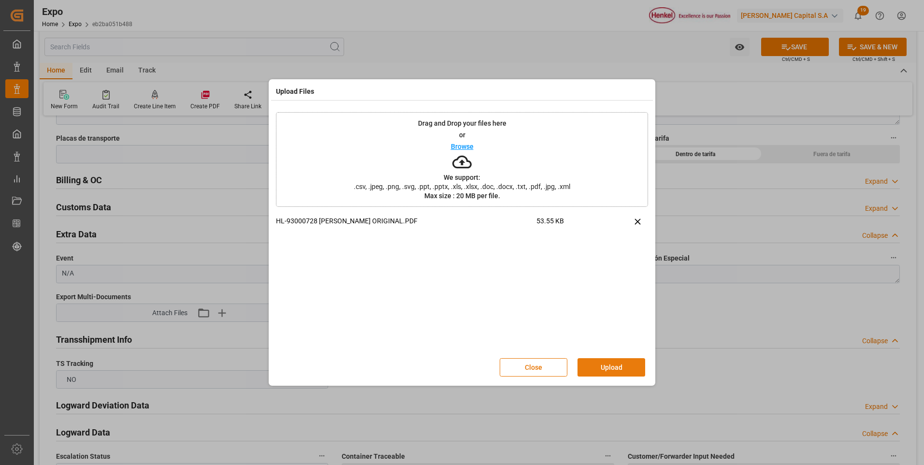
click at [615, 370] on button "Upload" at bounding box center [611, 367] width 68 height 18
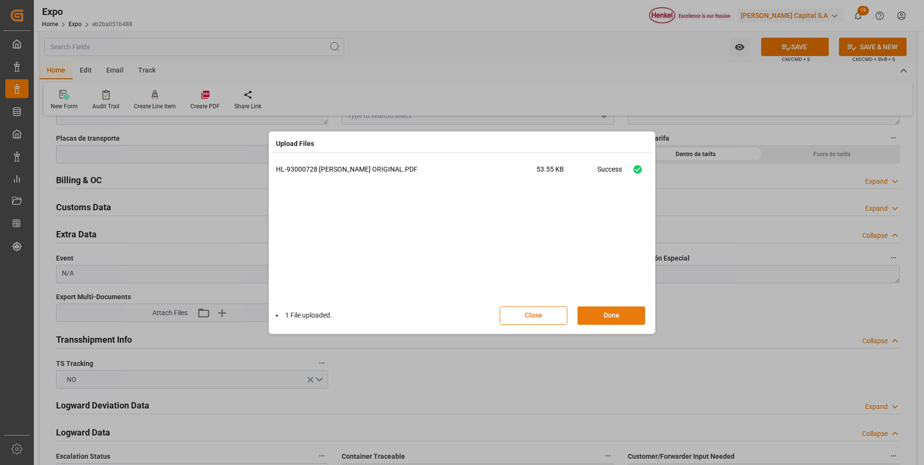
click at [630, 319] on button "Done" at bounding box center [611, 315] width 68 height 18
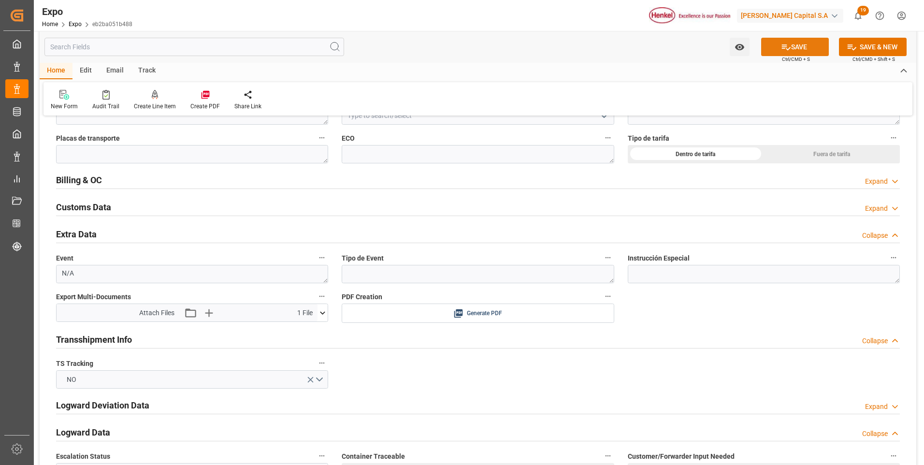
click at [792, 52] on button "SAVE" at bounding box center [795, 47] width 68 height 18
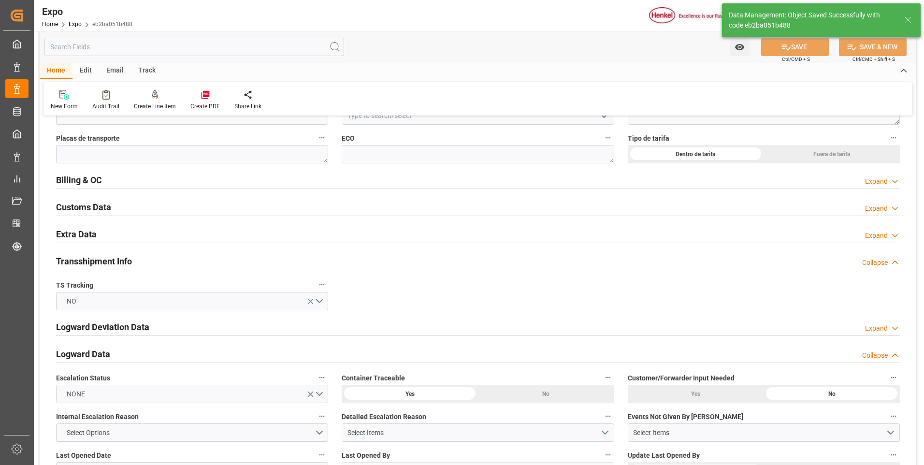
type input "30-09-2025 15:07"
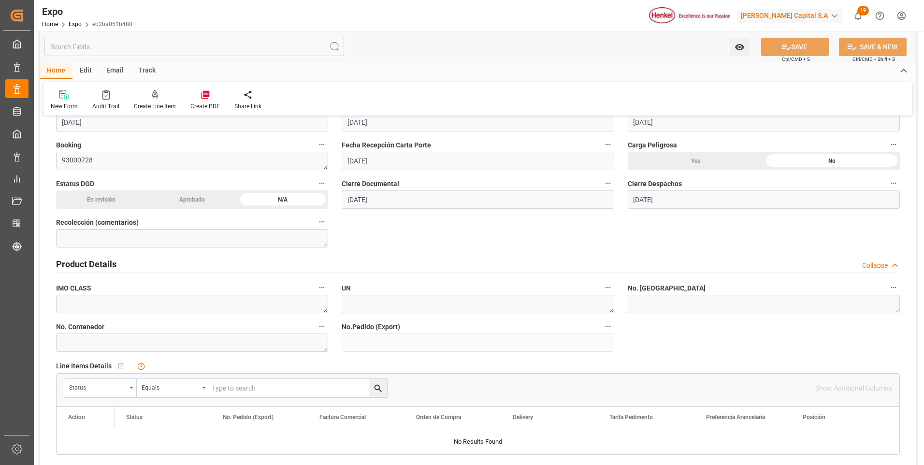
scroll to position [0, 0]
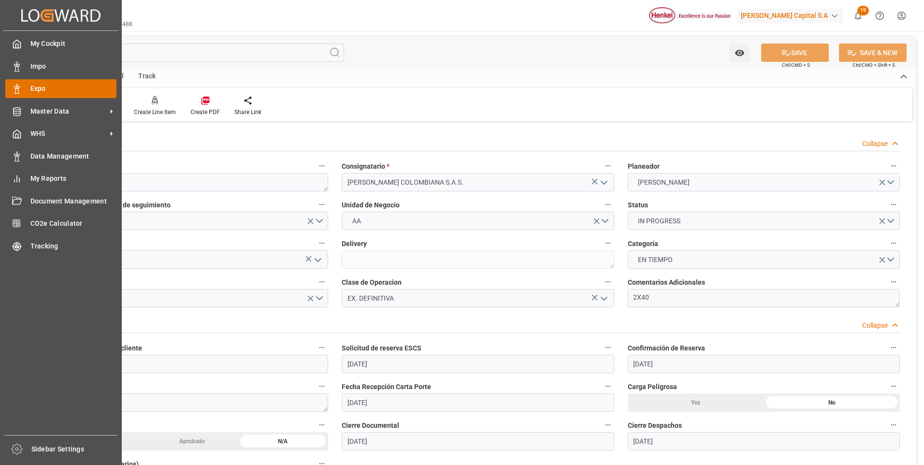
click at [14, 89] on icon at bounding box center [17, 89] width 10 height 10
